Goal: Task Accomplishment & Management: Use online tool/utility

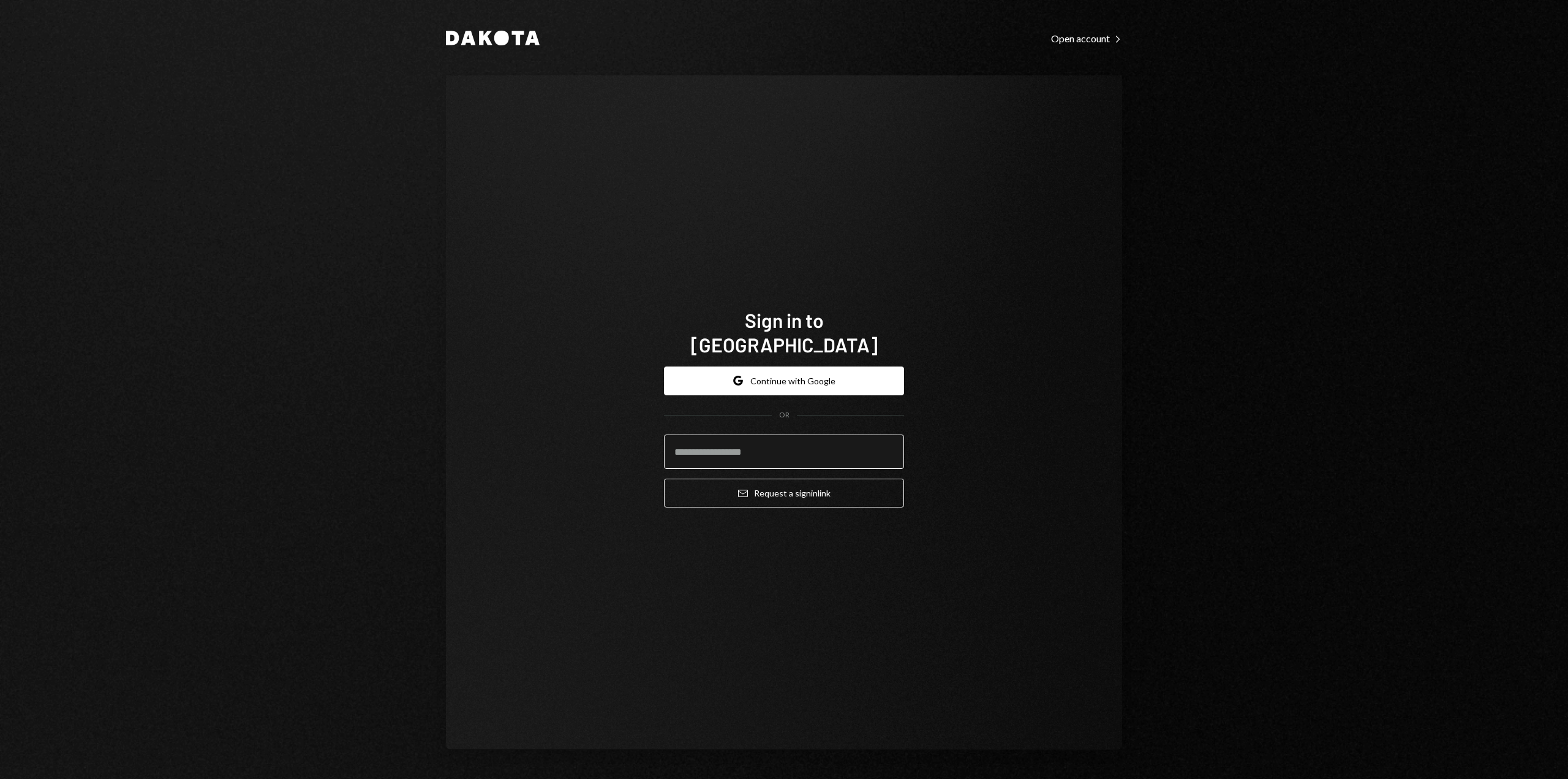
click at [714, 442] on input "email" at bounding box center [784, 451] width 240 height 34
type input "**********"
click at [756, 481] on button "Email Request a sign in link" at bounding box center [784, 493] width 240 height 29
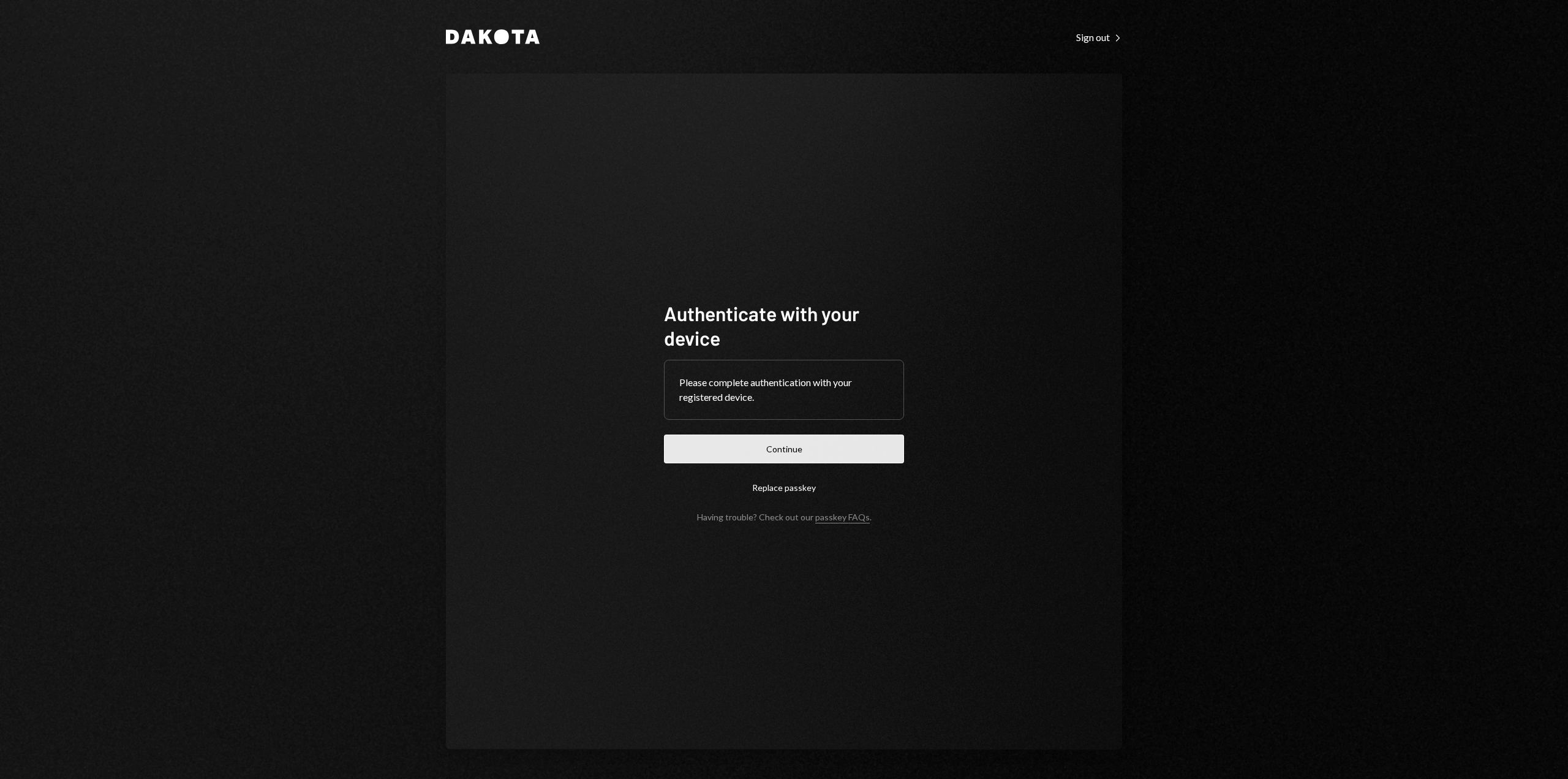
click at [736, 443] on button "Continue" at bounding box center [784, 448] width 240 height 29
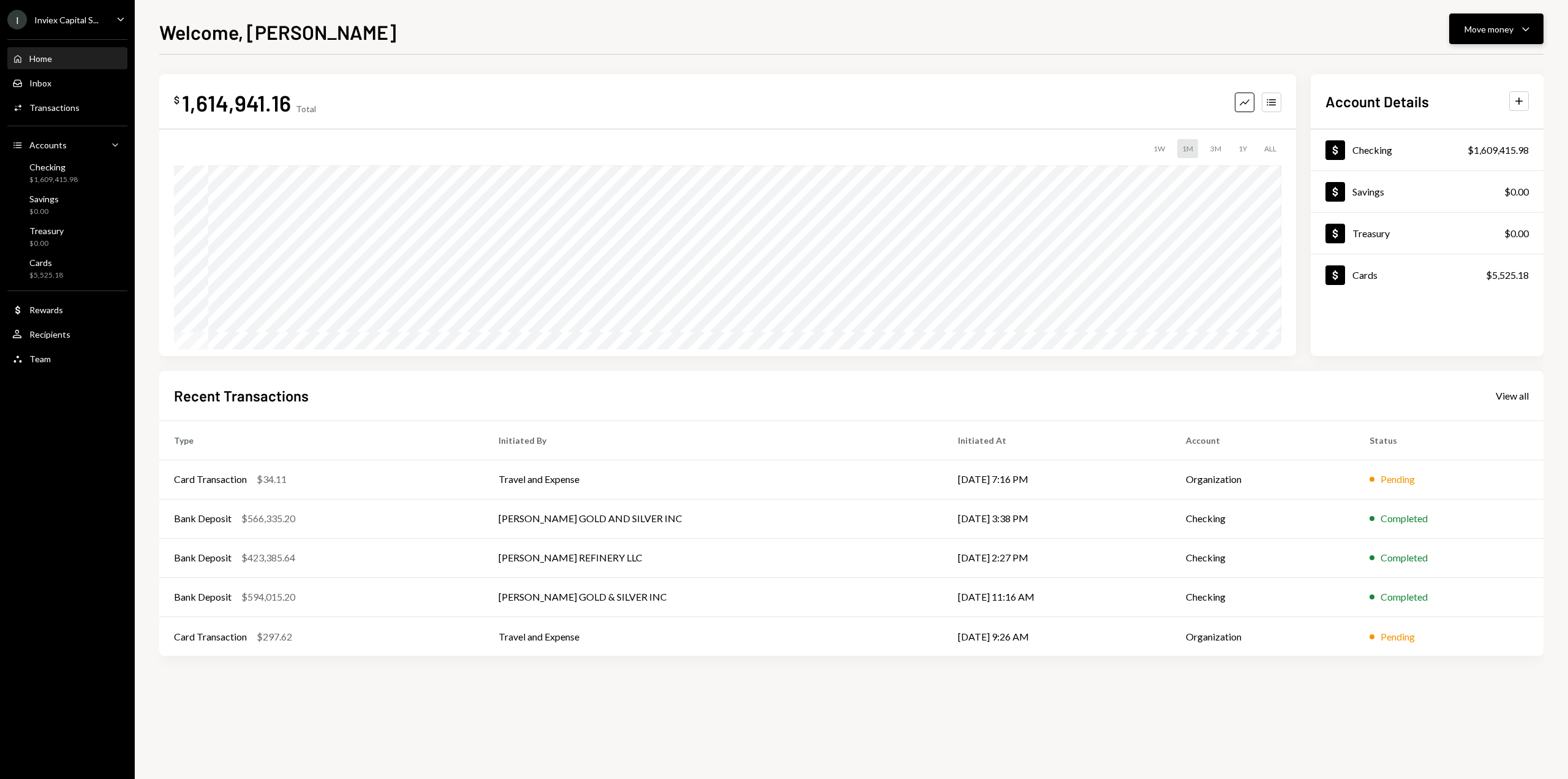
click at [1485, 33] on div "Move money" at bounding box center [1489, 29] width 49 height 13
click at [1463, 62] on div "Send" at bounding box center [1486, 66] width 90 height 13
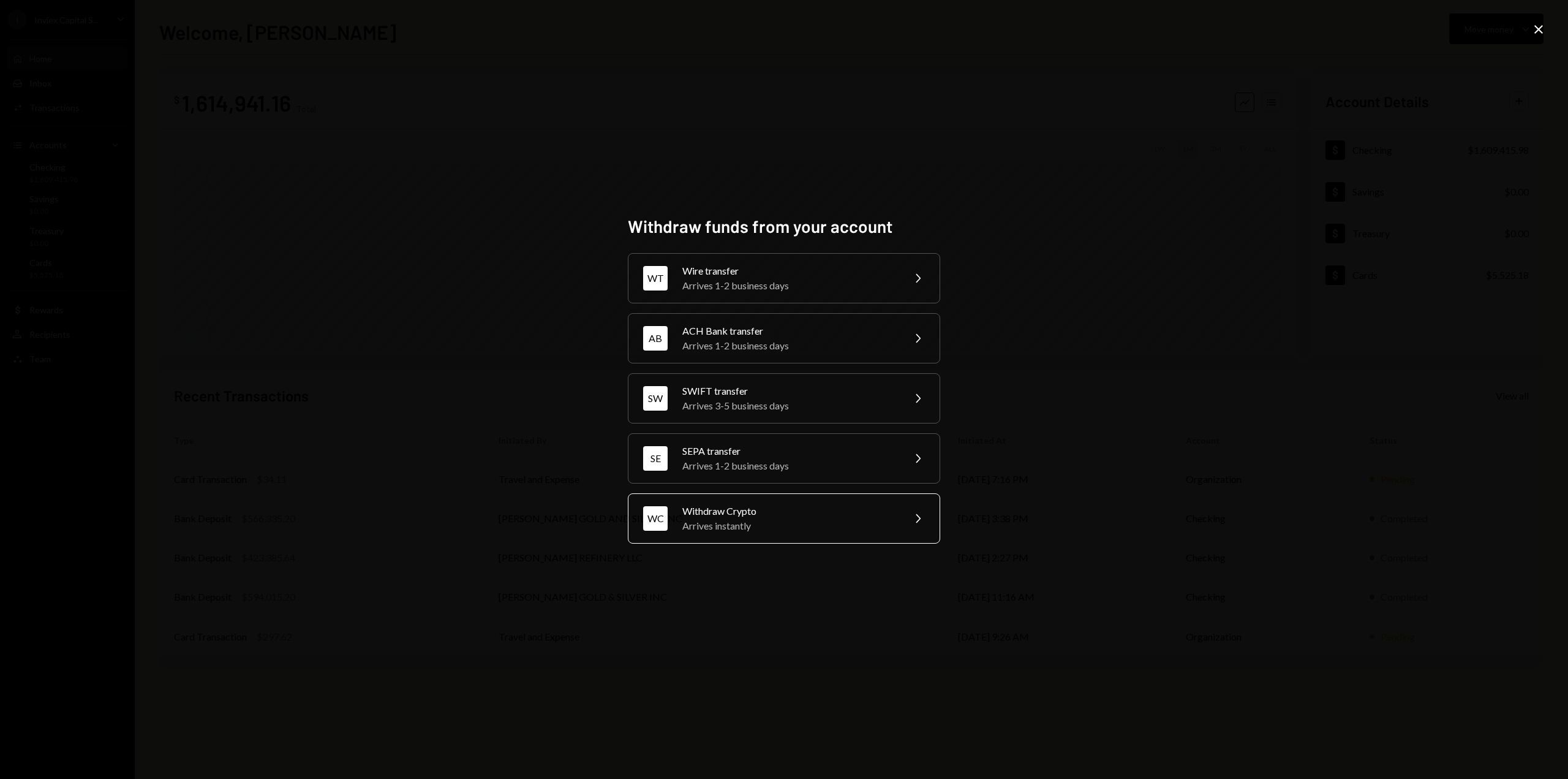
click at [707, 531] on div "Arrives instantly" at bounding box center [789, 525] width 213 height 14
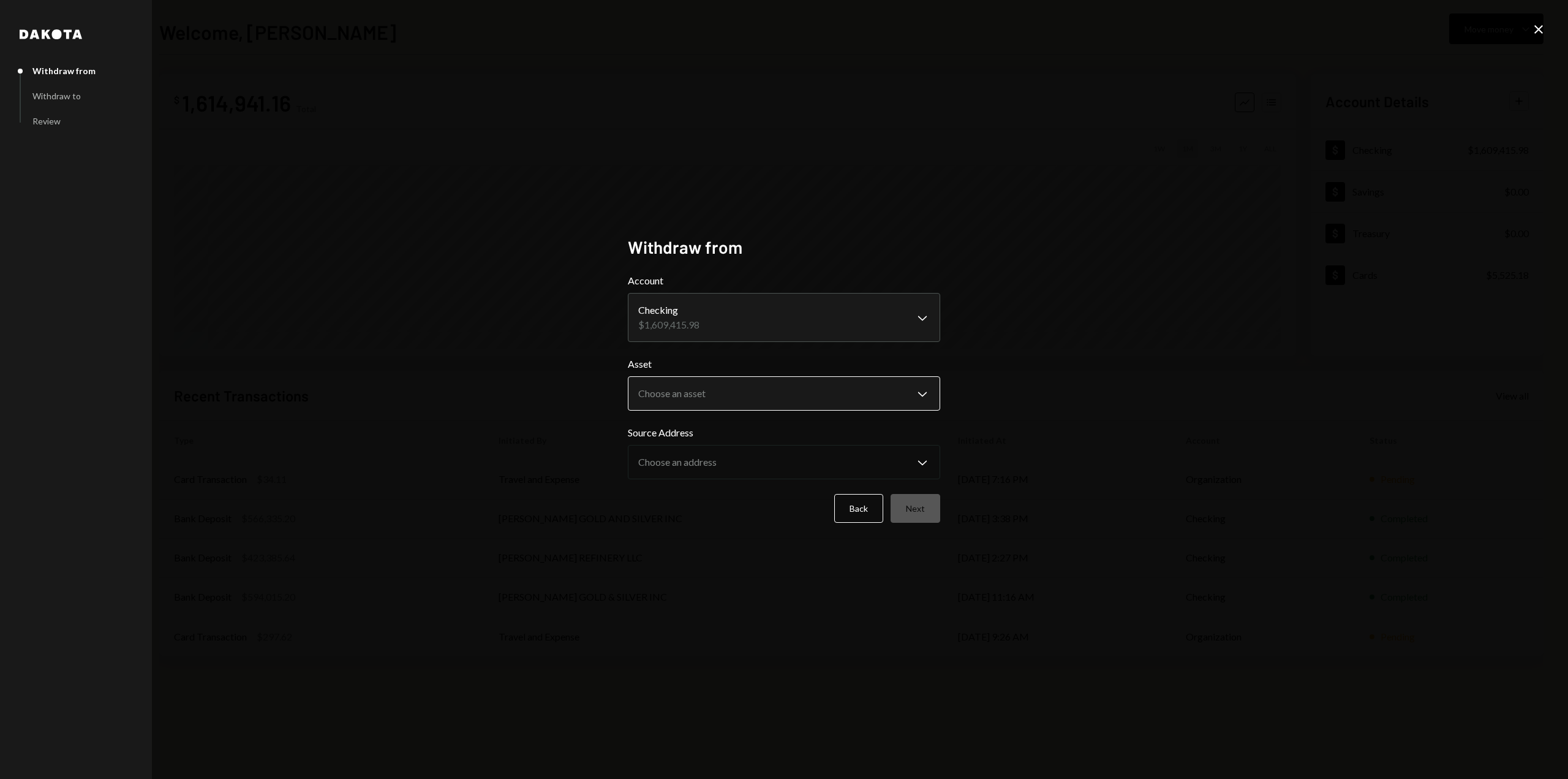
click at [688, 394] on body "I Inviex Capital S... Caret Down Home Home Inbox Inbox Activities Transactions …" at bounding box center [784, 390] width 1568 height 779
select select "*****"
click at [677, 459] on body "I Inviex Capital S... Caret Down Home Home Inbox Inbox Activities Transactions …" at bounding box center [784, 390] width 1568 height 779
drag, startPoint x: 736, startPoint y: 525, endPoint x: 778, endPoint y: 526, distance: 42.0
click at [739, 525] on div "**********" at bounding box center [784, 390] width 312 height 306
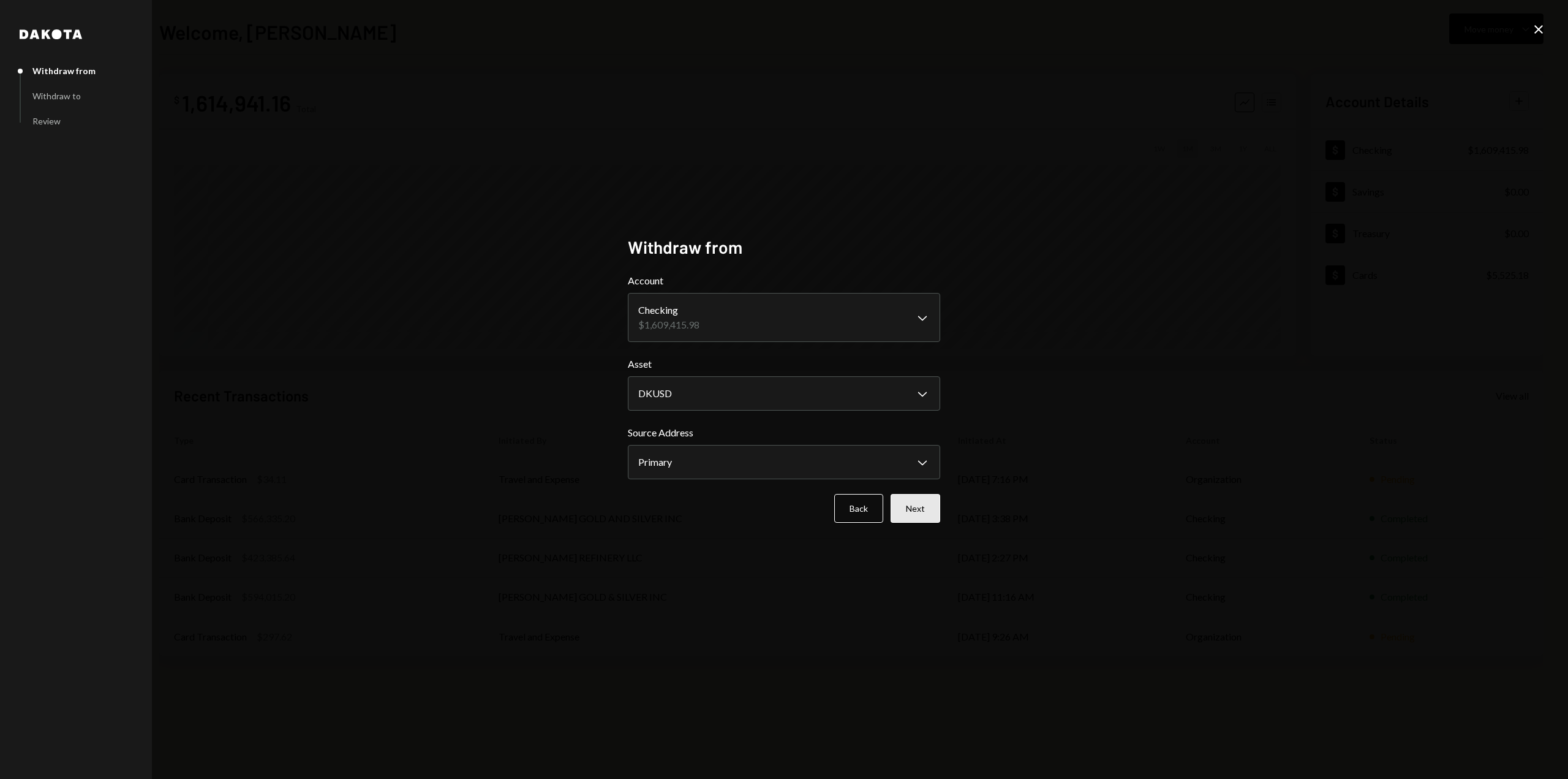
click at [925, 512] on button "Next" at bounding box center [916, 508] width 49 height 29
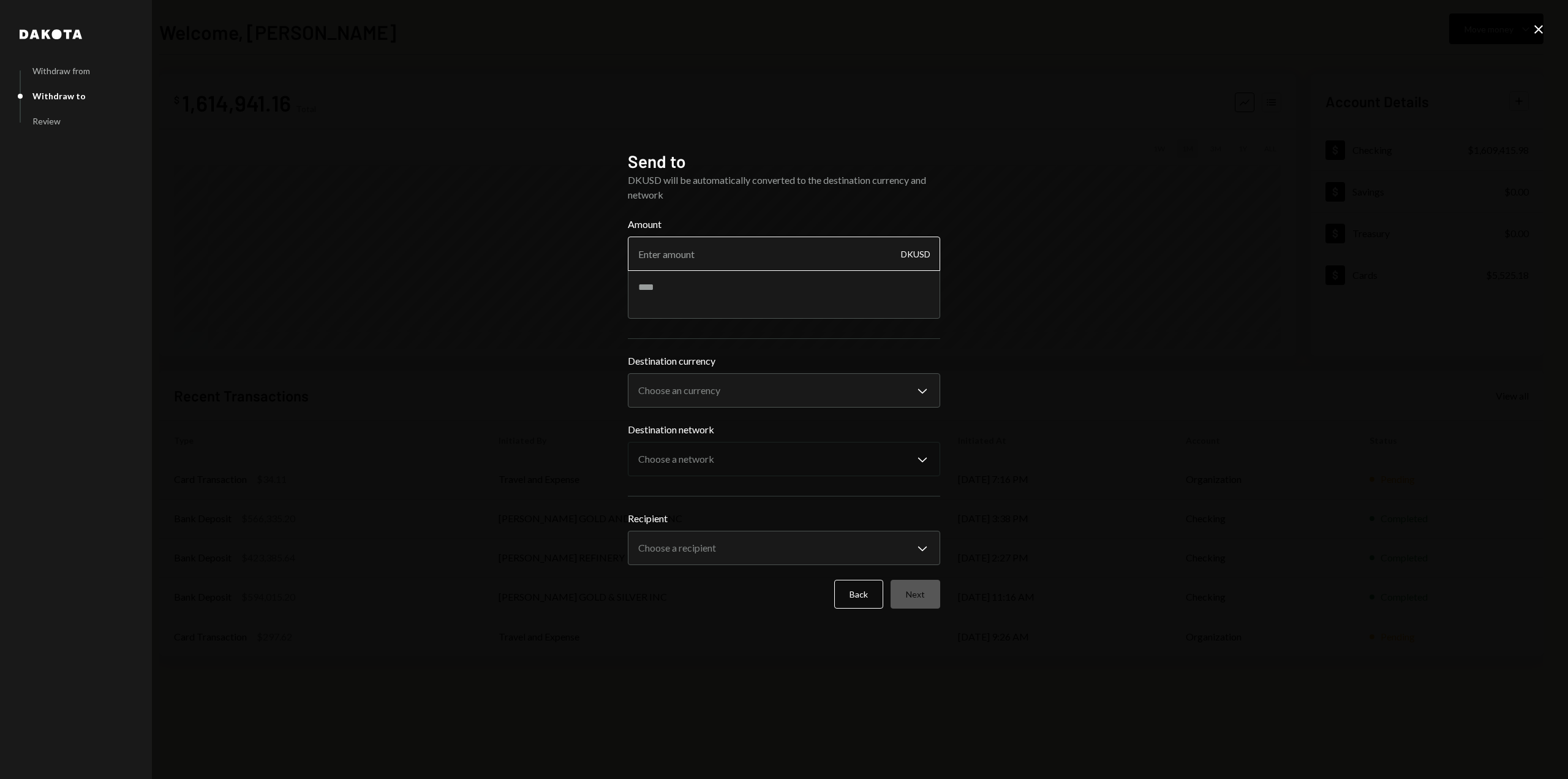
click at [689, 261] on input "Amount" at bounding box center [784, 254] width 312 height 34
type input "1500000"
click at [669, 396] on body "I Inviex Capital S... Caret Down Home Home Inbox Inbox Activities Transactions …" at bounding box center [784, 390] width 1568 height 779
select select "****"
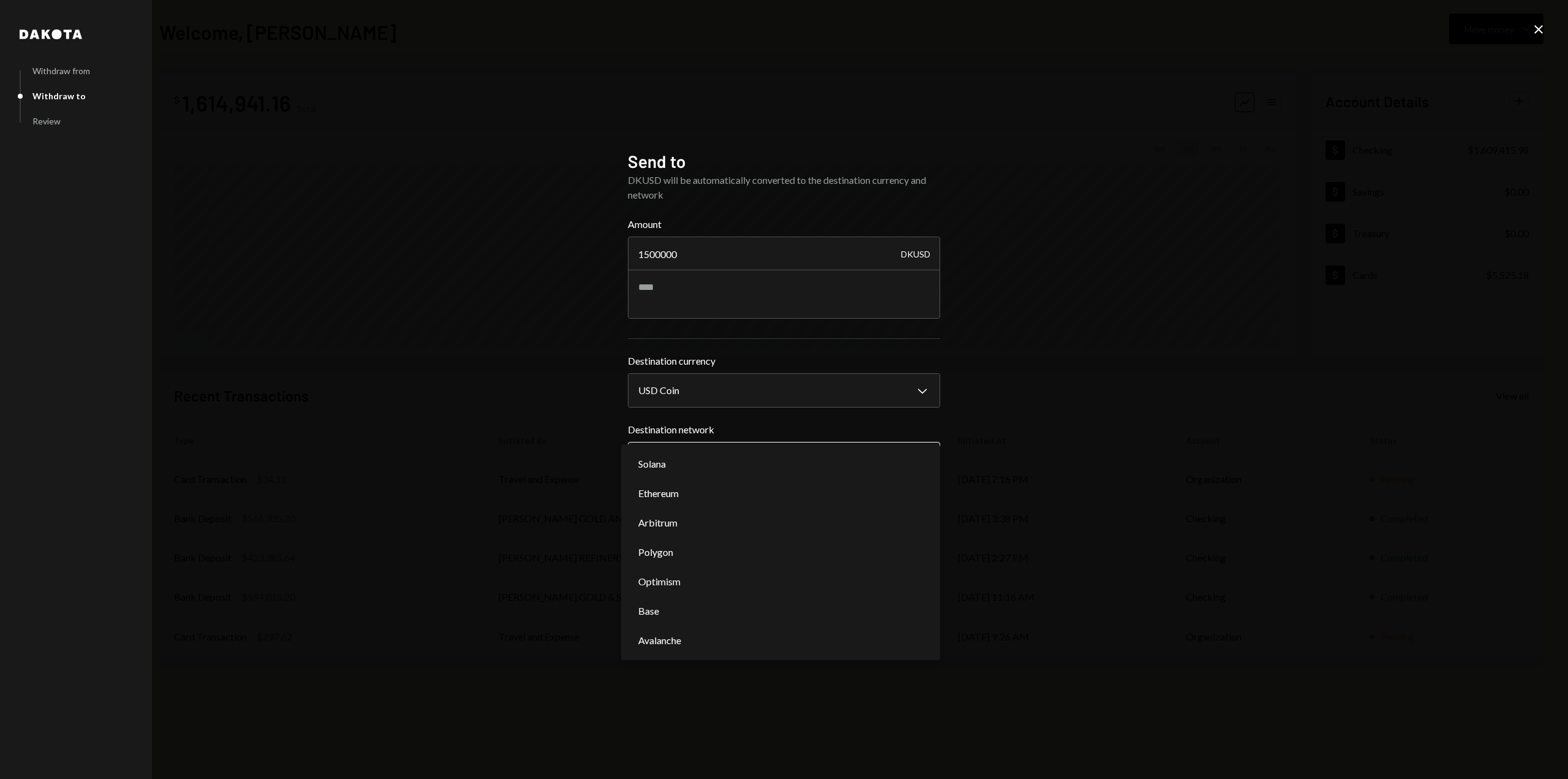
click at [673, 459] on body "I Inviex Capital S... Caret Down Home Home Inbox Inbox Activities Transactions …" at bounding box center [784, 390] width 1568 height 779
select select "**********"
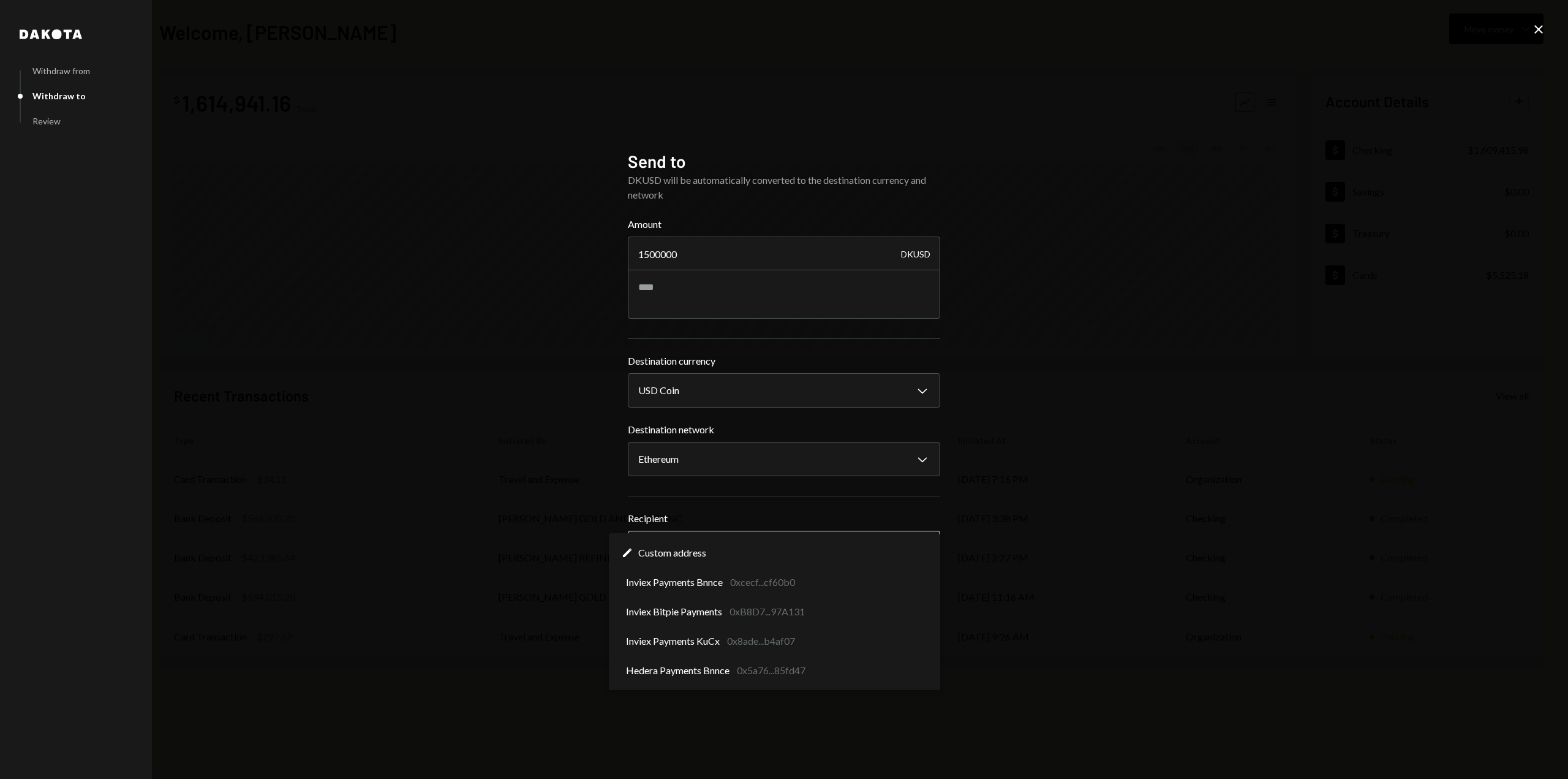
click at [672, 541] on body "I Inviex Capital S... Caret Down Home Home Inbox Inbox Activities Transactions …" at bounding box center [784, 390] width 1568 height 779
select select "**********"
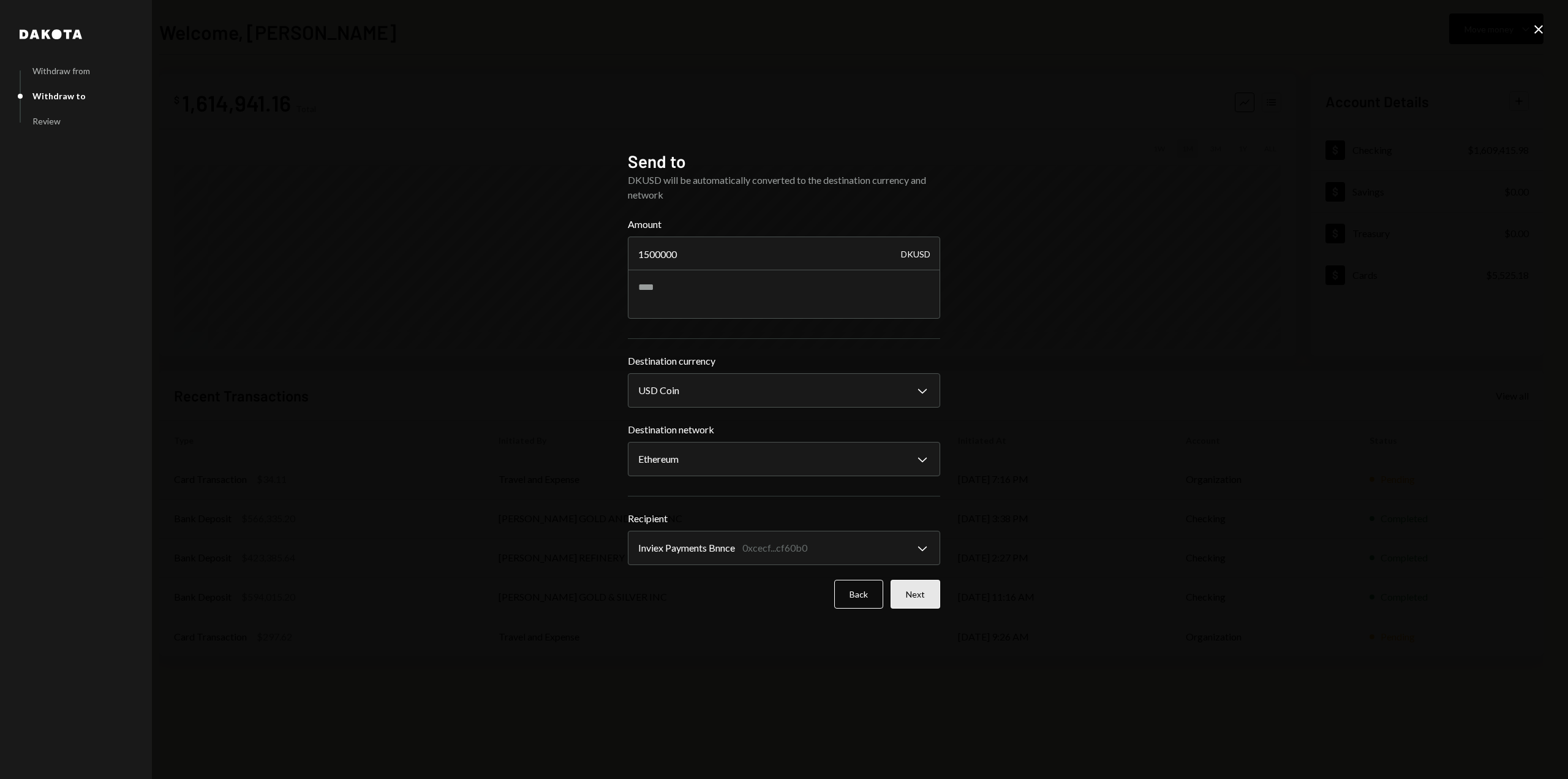
click at [916, 599] on button "Next" at bounding box center [916, 594] width 49 height 29
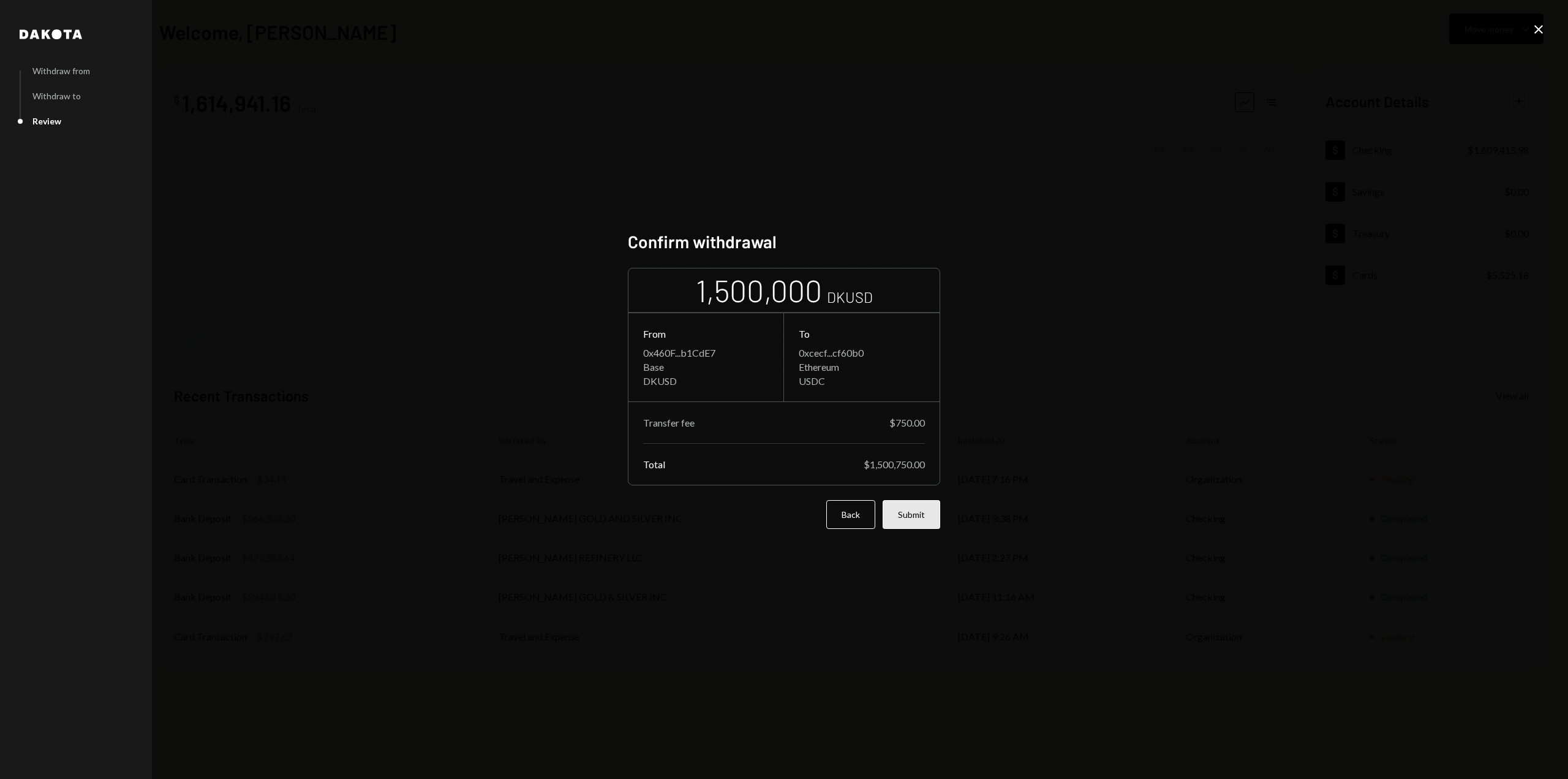
click at [915, 522] on button "Submit" at bounding box center [912, 514] width 57 height 29
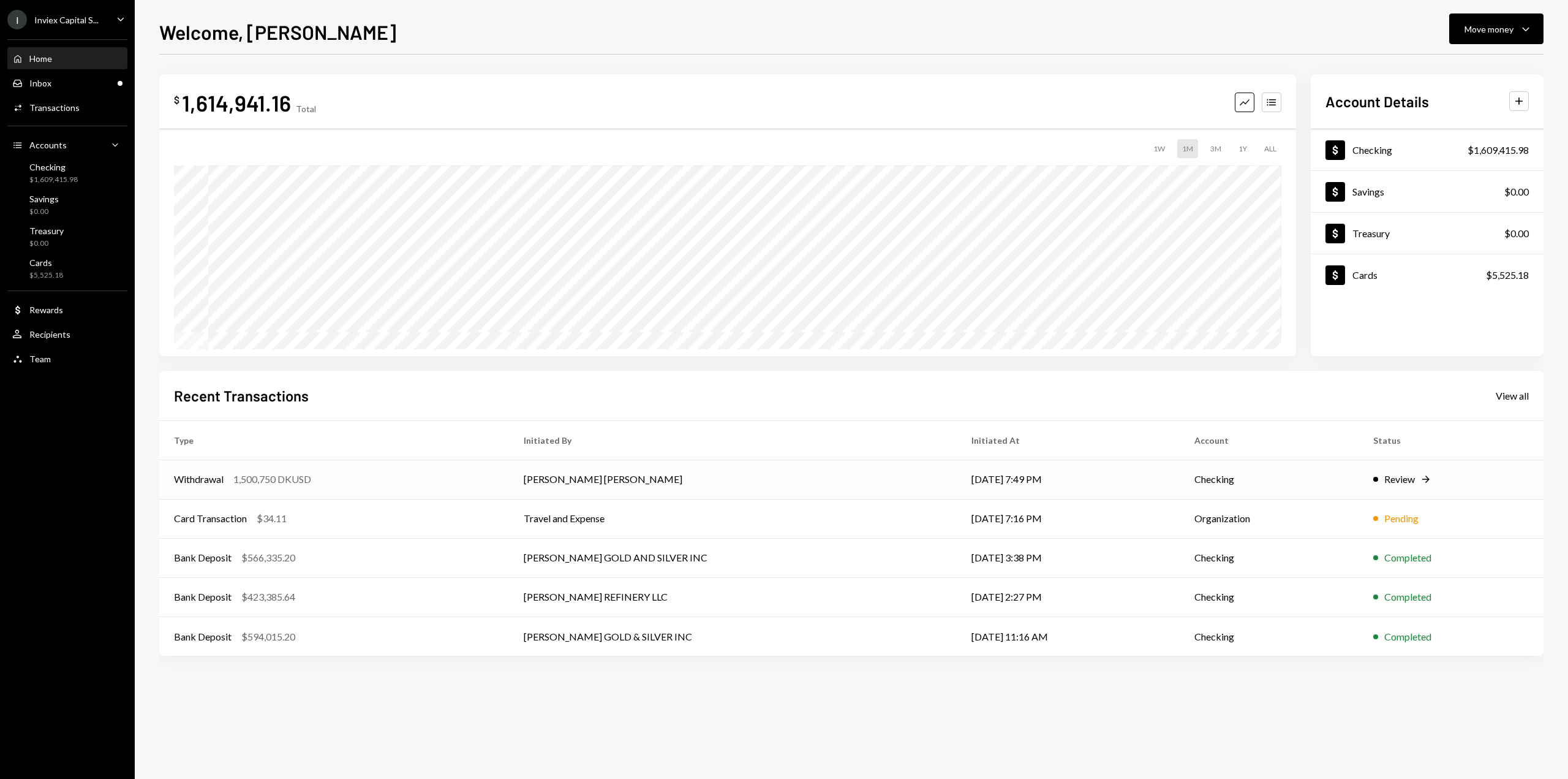
click at [731, 477] on td "Mohammad Parvez Masood" at bounding box center [732, 479] width 447 height 39
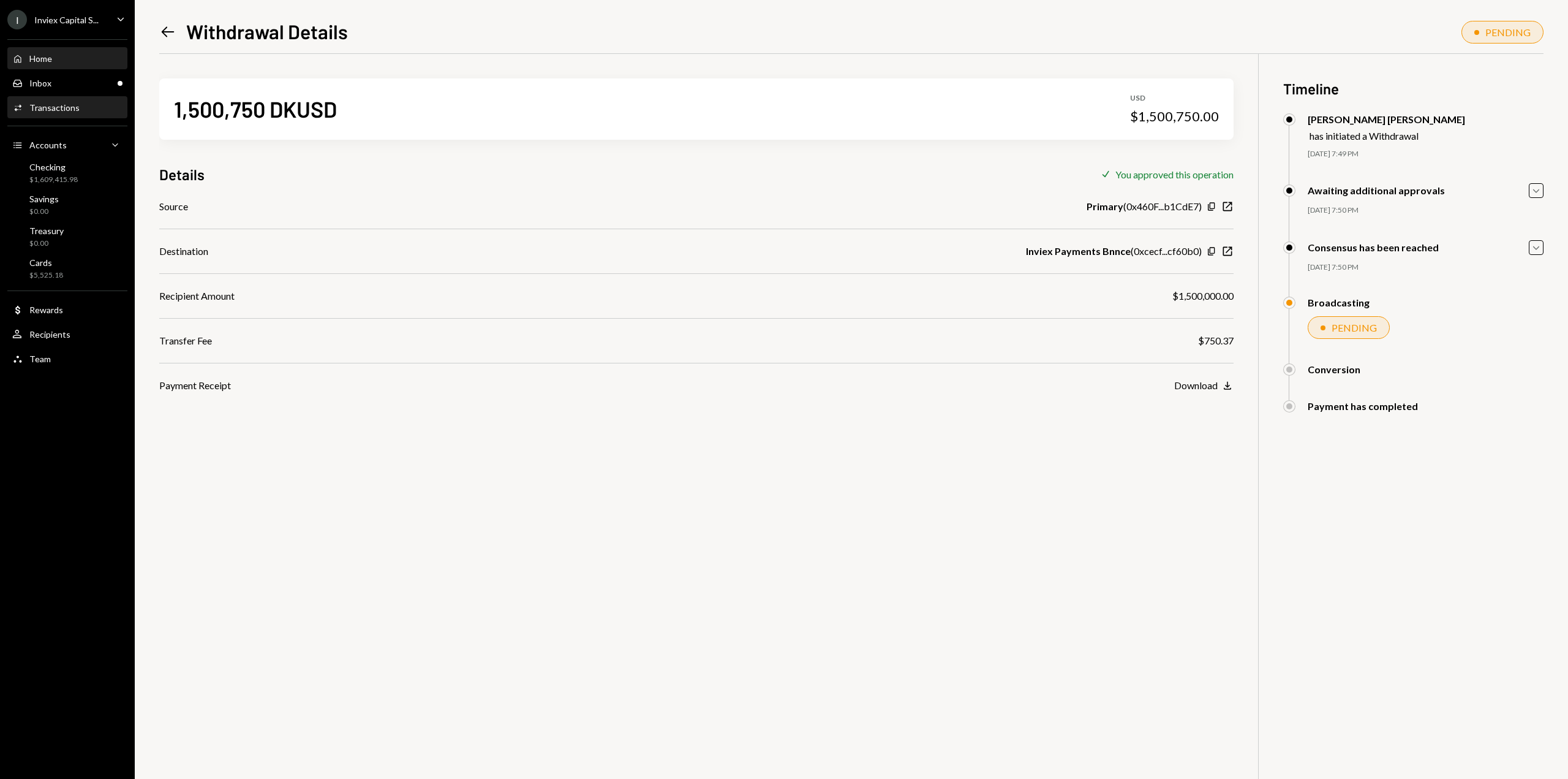
click at [60, 63] on div "Home Home" at bounding box center [67, 59] width 110 height 11
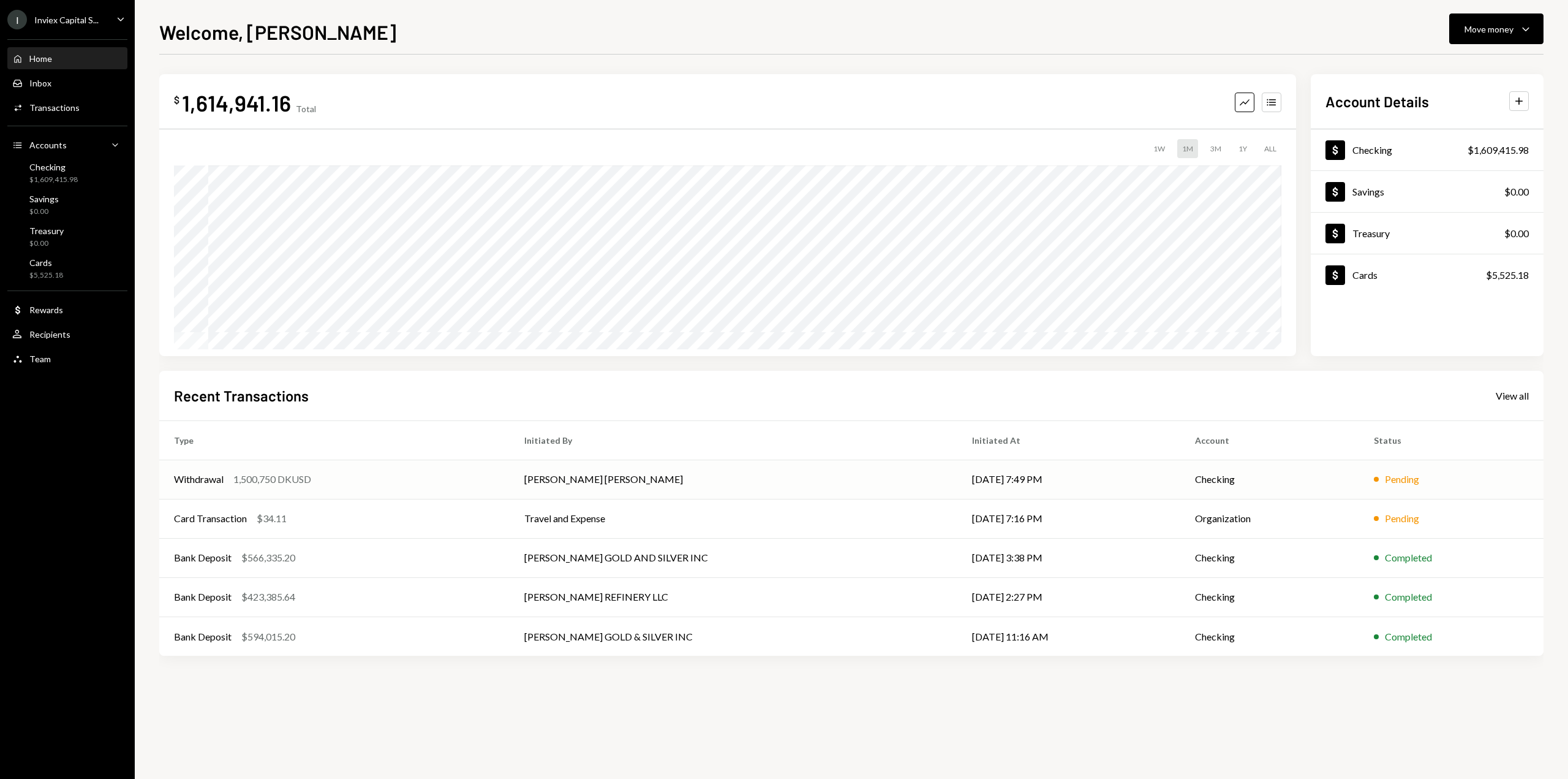
click at [557, 492] on td "Mohammad Parvez Masood" at bounding box center [734, 479] width 448 height 39
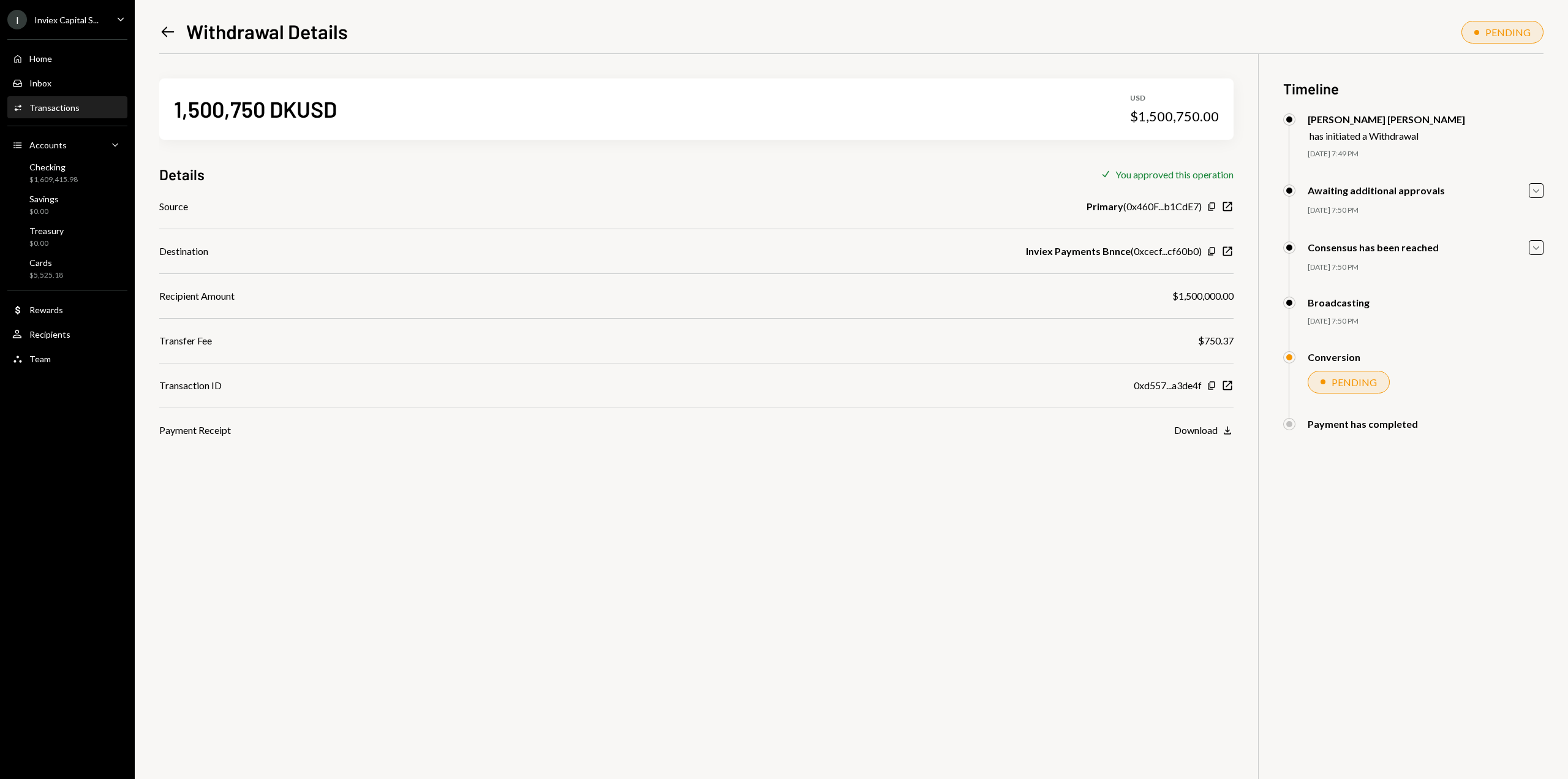
click at [1204, 338] on div "$750.37" at bounding box center [1216, 340] width 36 height 14
click at [35, 60] on div "Home" at bounding box center [41, 58] width 23 height 10
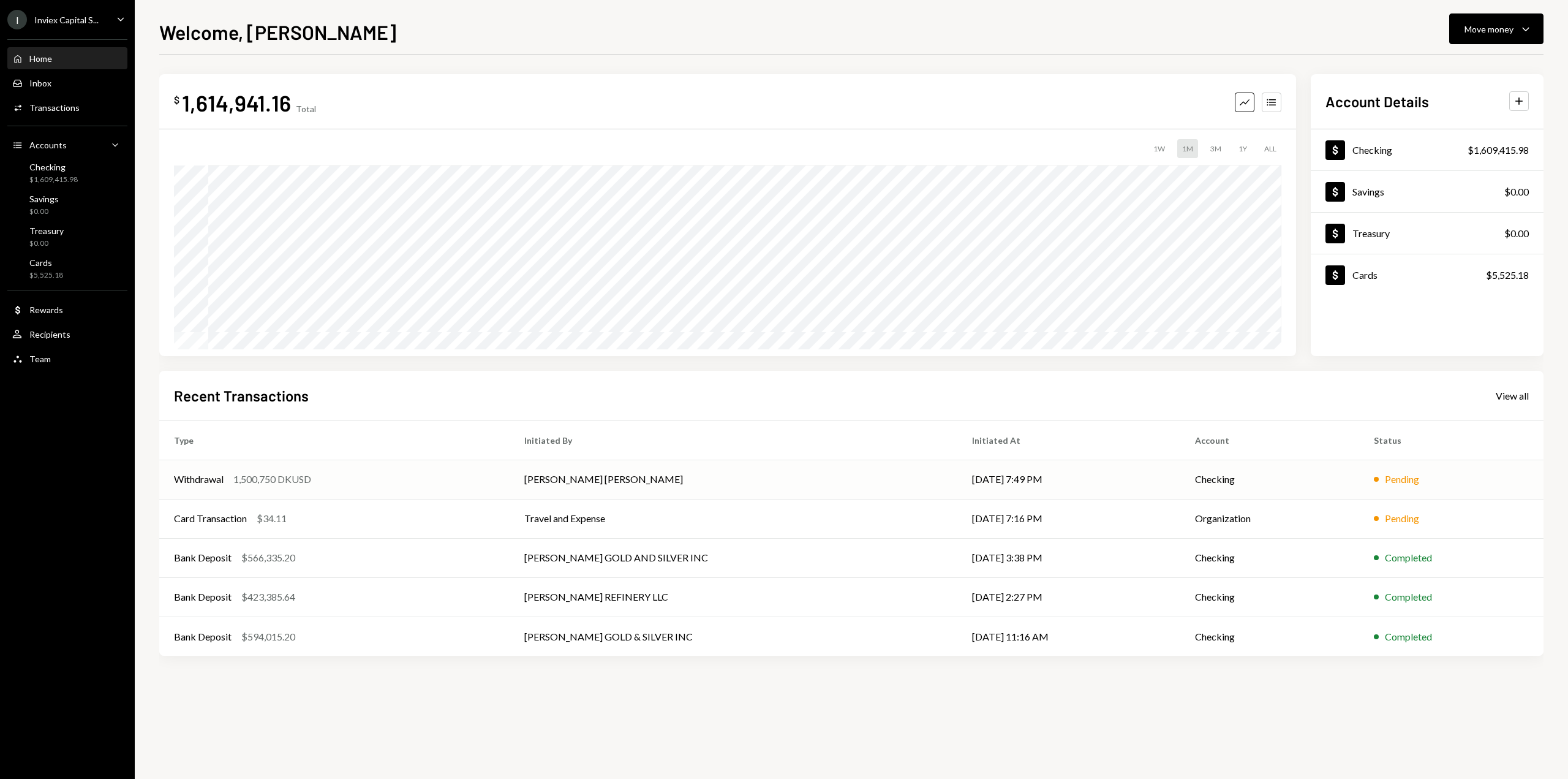
click at [789, 485] on td "Mohammad Parvez Masood" at bounding box center [734, 479] width 448 height 39
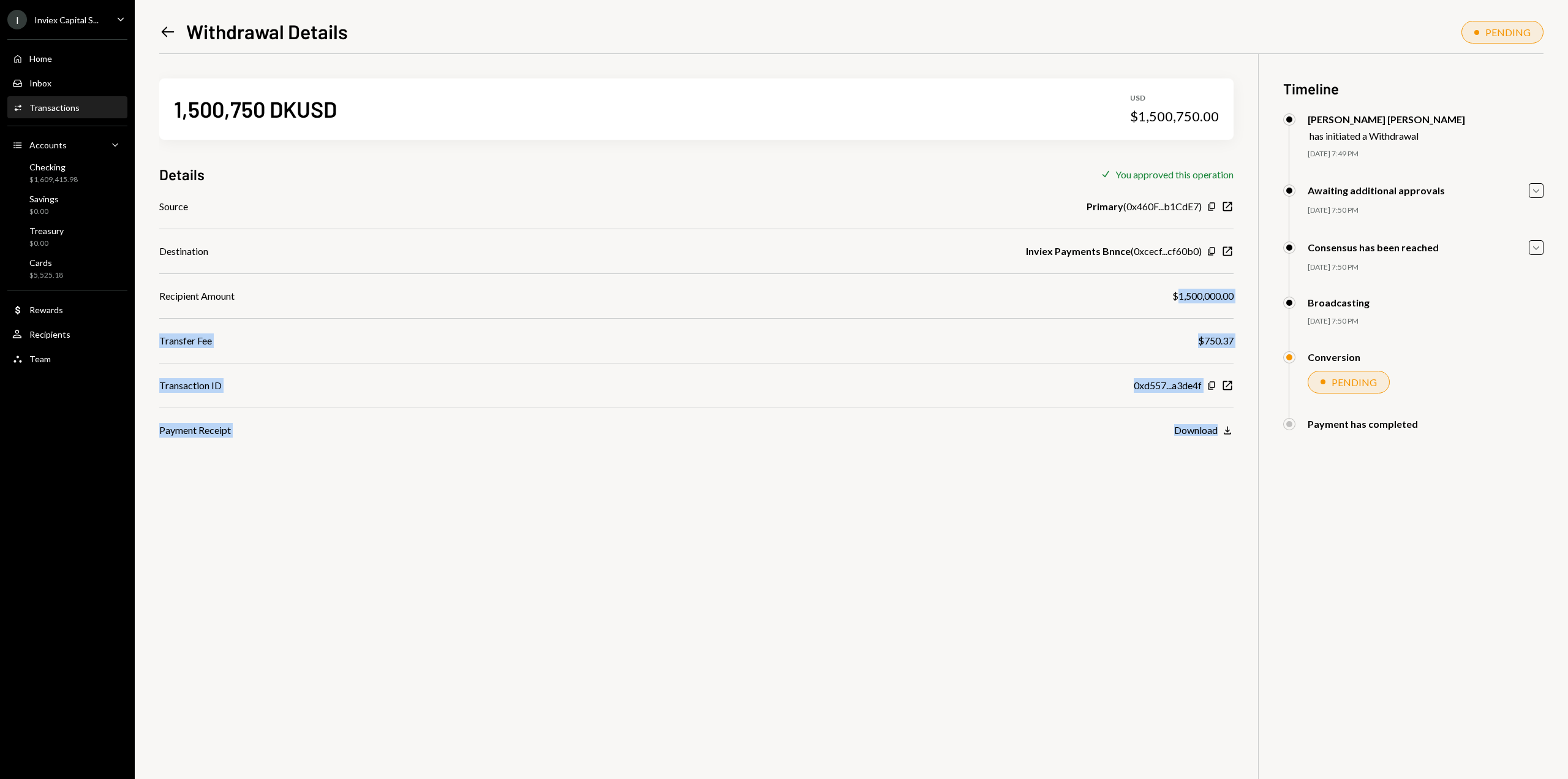
drag, startPoint x: 1177, startPoint y: 295, endPoint x: 1251, endPoint y: 298, distance: 74.1
click at [1251, 298] on div "1,500,750 DKUSD USD $1,500,750.00 Details Check You approved this operation Sou…" at bounding box center [851, 444] width 1384 height 779
click at [17, 54] on icon "Home" at bounding box center [17, 59] width 11 height 11
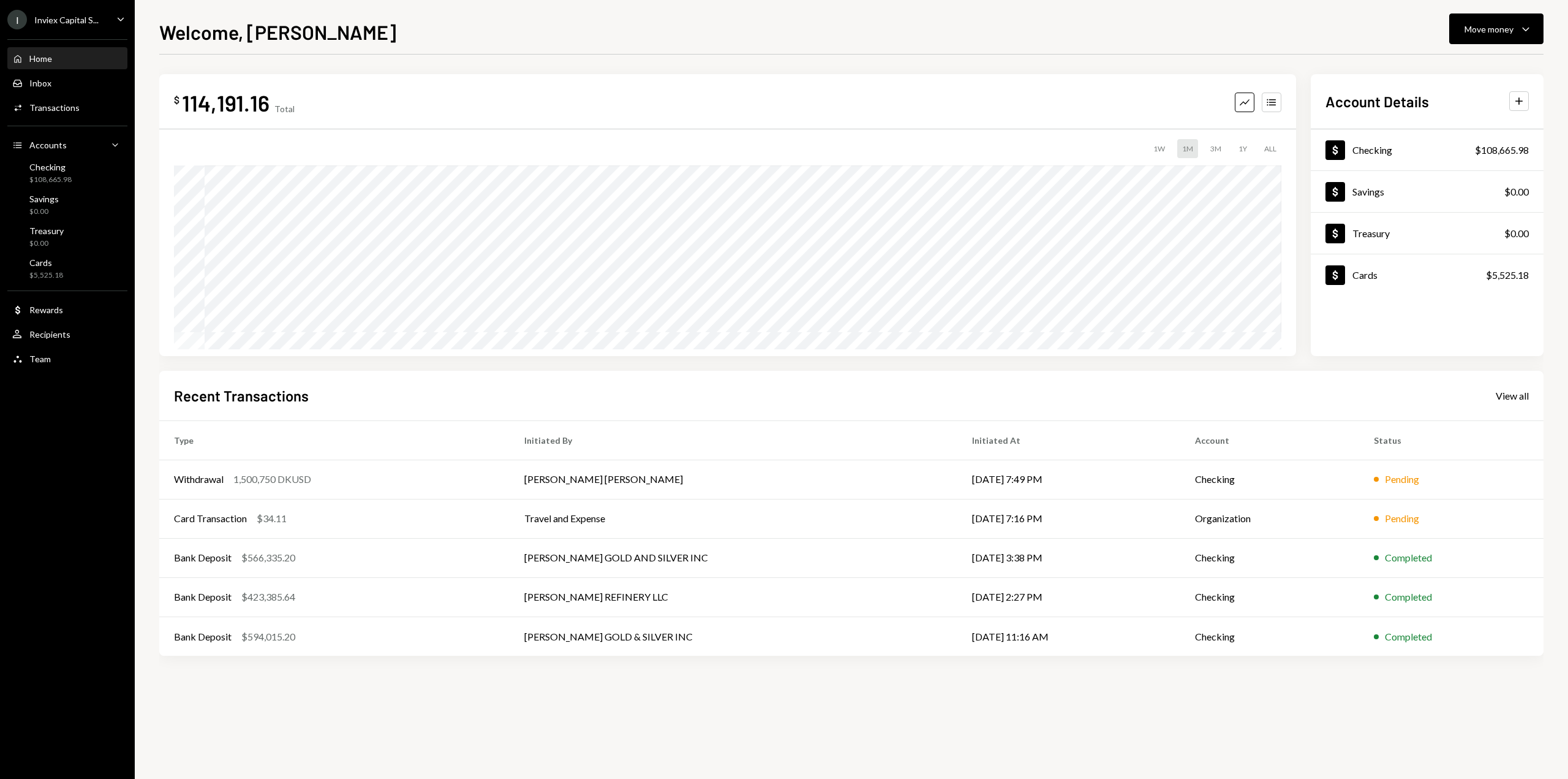
click at [25, 61] on div "Home Home" at bounding box center [32, 59] width 40 height 11
click at [1283, 493] on td "Checking" at bounding box center [1269, 479] width 179 height 39
